Goal: Task Accomplishment & Management: Manage account settings

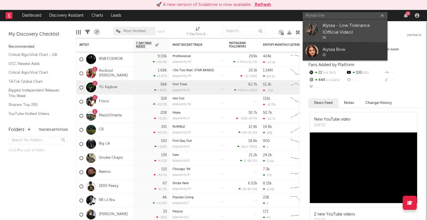
type input "Alyssa low"
click at [365, 30] on div "Alyssa - Low Tolerance (Official Video)" at bounding box center [353, 29] width 62 height 14
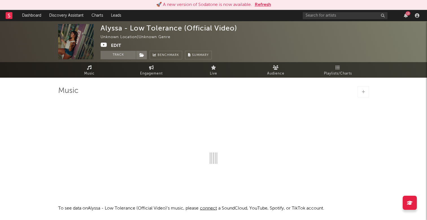
select select "1w"
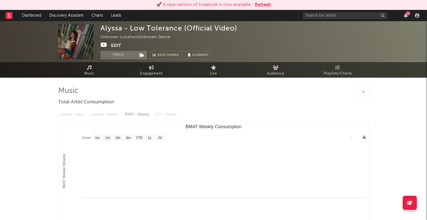
click at [111, 30] on div "Alyssa - Low Tolerance (Official Video)" at bounding box center [168, 28] width 137 height 8
click at [119, 35] on div "Unknown Location | Unknown Genre" at bounding box center [138, 37] width 76 height 7
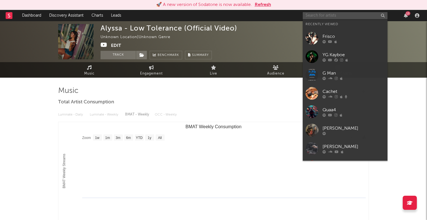
click at [361, 16] on input "text" at bounding box center [344, 15] width 85 height 7
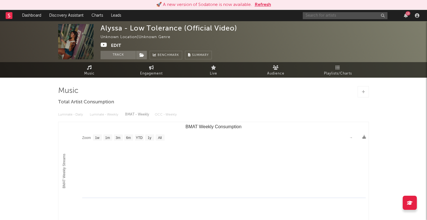
click at [344, 14] on input "text" at bounding box center [344, 15] width 85 height 7
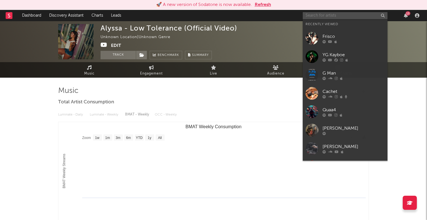
paste input "[URL][DOMAIN_NAME]"
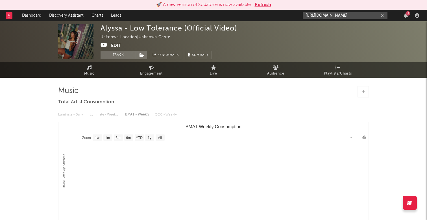
click at [341, 16] on input "[URL][DOMAIN_NAME]" at bounding box center [344, 15] width 85 height 7
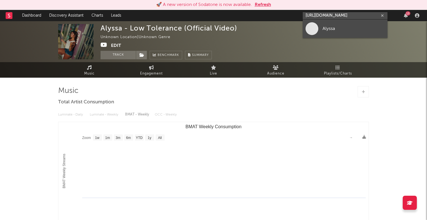
type input "[URL][DOMAIN_NAME]"
click at [337, 26] on div "Alyssa" at bounding box center [353, 28] width 62 height 7
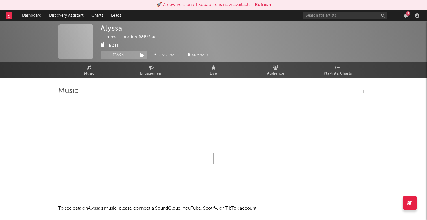
select select "1w"
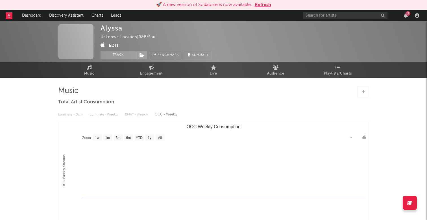
click at [115, 43] on button "Edit" at bounding box center [114, 45] width 10 height 7
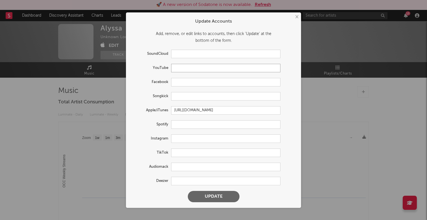
click at [205, 67] on input "text" at bounding box center [225, 68] width 109 height 8
paste input "[URL][DOMAIN_NAME]"
type input "[URL][DOMAIN_NAME]"
click at [210, 140] on input "text" at bounding box center [225, 138] width 109 height 8
paste input "[URL][DOMAIN_NAME]"
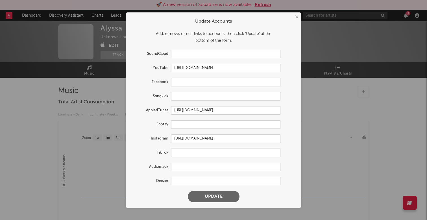
click at [293, 140] on div "Instagram [URL][DOMAIN_NAME]" at bounding box center [213, 138] width 164 height 8
drag, startPoint x: 251, startPoint y: 140, endPoint x: 181, endPoint y: 139, distance: 70.0
click at [181, 139] on input "[URL][DOMAIN_NAME]" at bounding box center [225, 138] width 109 height 8
type input "h"
paste input "[URL][DOMAIN_NAME]"
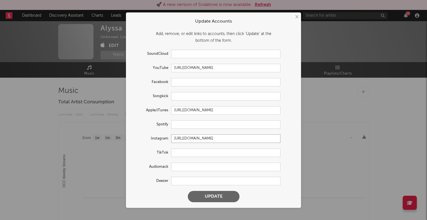
type input "[URL][DOMAIN_NAME]"
click at [255, 155] on input "text" at bounding box center [225, 152] width 109 height 8
paste input "[URL][DOMAIN_NAME]"
type input "[URL][DOMAIN_NAME]"
click at [195, 121] on input "text" at bounding box center [225, 124] width 109 height 8
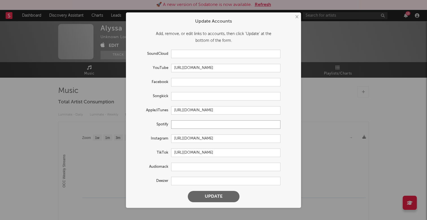
paste input "[URL][DOMAIN_NAME]"
type input "[URL][DOMAIN_NAME]"
click at [222, 197] on button "Update" at bounding box center [214, 196] width 52 height 11
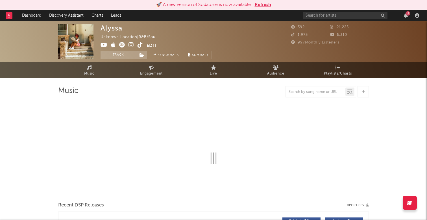
select select "1w"
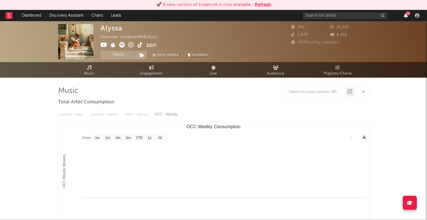
click at [406, 16] on icon "button" at bounding box center [406, 15] width 4 height 5
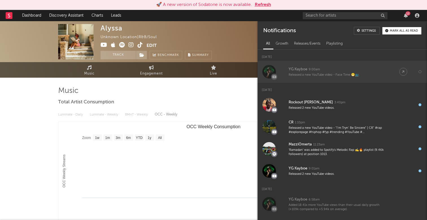
click at [314, 76] on div "Released a new YouTube video - Face Time 😁📺." at bounding box center [337, 75] width 99 height 4
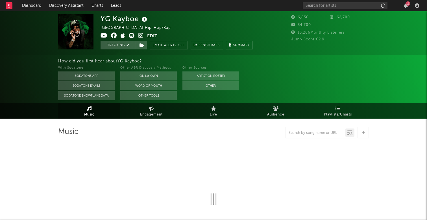
select select "6m"
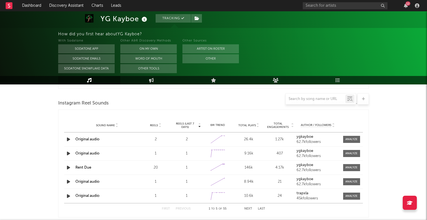
scroll to position [397, 0]
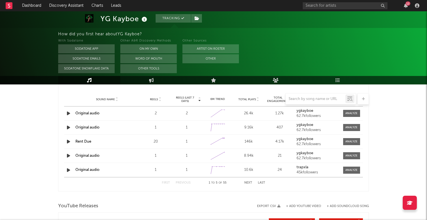
click at [68, 139] on icon "button" at bounding box center [68, 141] width 6 height 7
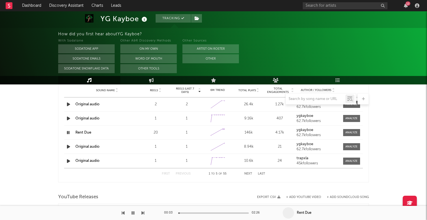
scroll to position [405, 0]
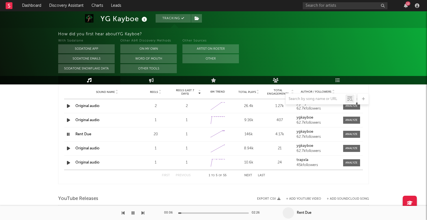
click at [69, 135] on icon "button" at bounding box center [67, 134] width 5 height 7
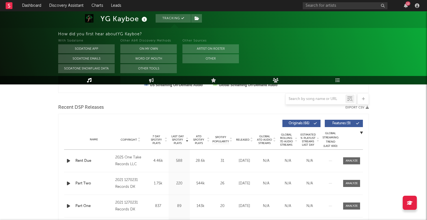
scroll to position [178, 0]
